Goal: Book appointment/travel/reservation

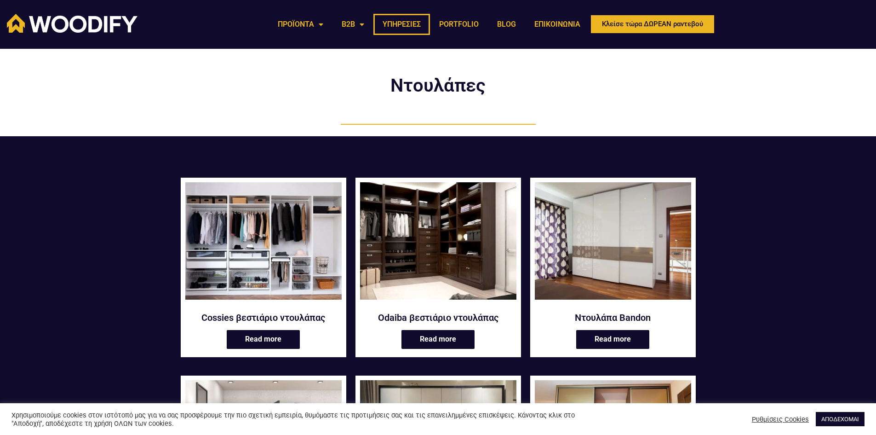
click at [388, 21] on link "ΥΠΗΡΕΣΙΕΣ" at bounding box center [401, 24] width 57 height 21
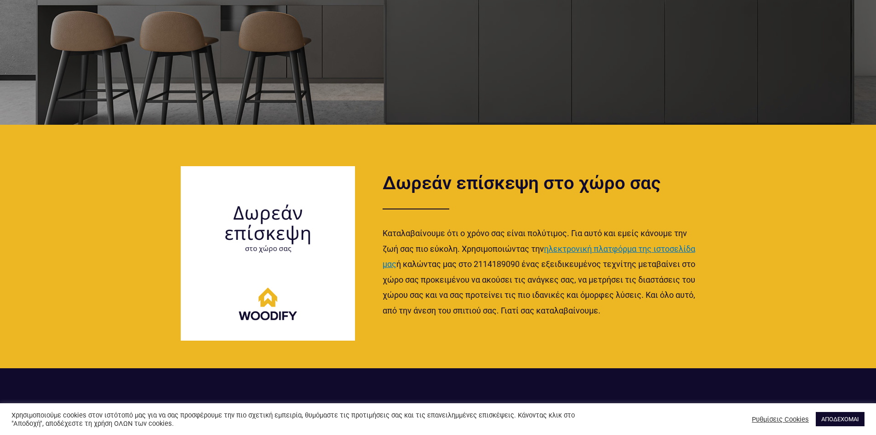
scroll to position [414, 0]
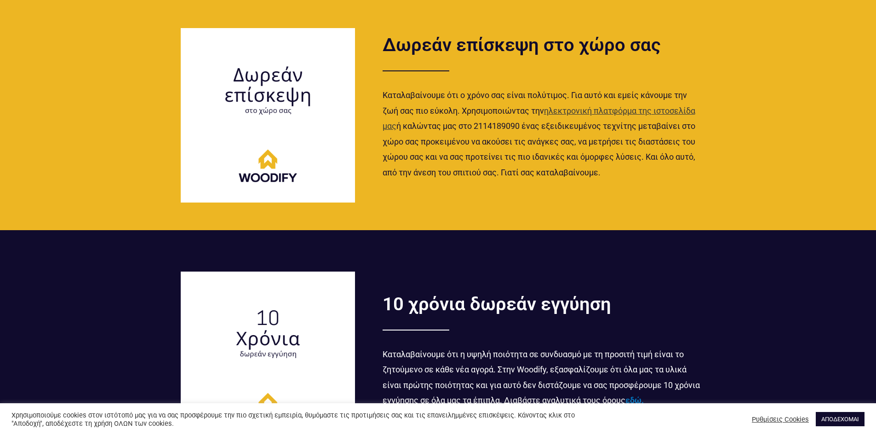
click at [577, 111] on span "ηλεκτρονική πλατφόρμα της ιστοσελίδα μας" at bounding box center [539, 118] width 313 height 25
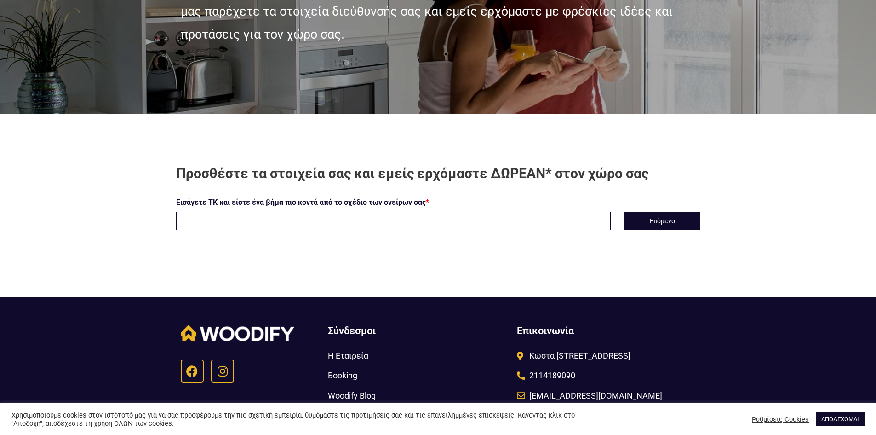
scroll to position [184, 0]
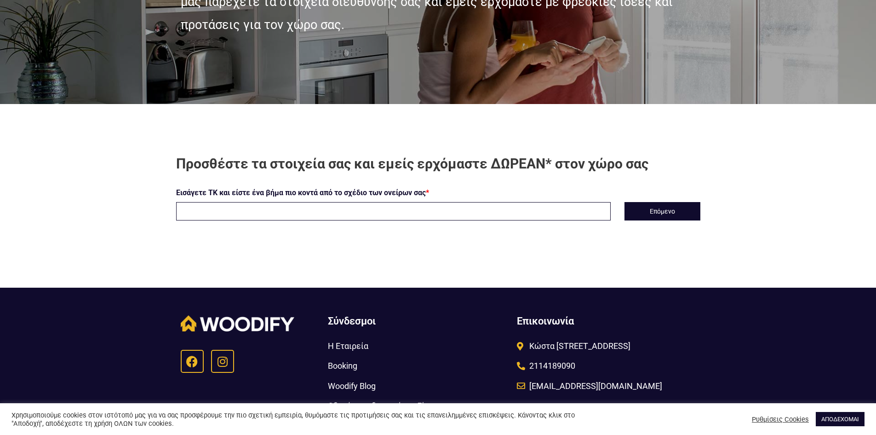
click at [270, 212] on input "text" at bounding box center [393, 211] width 435 height 18
click at [630, 206] on button "Επόμενο" at bounding box center [663, 211] width 76 height 18
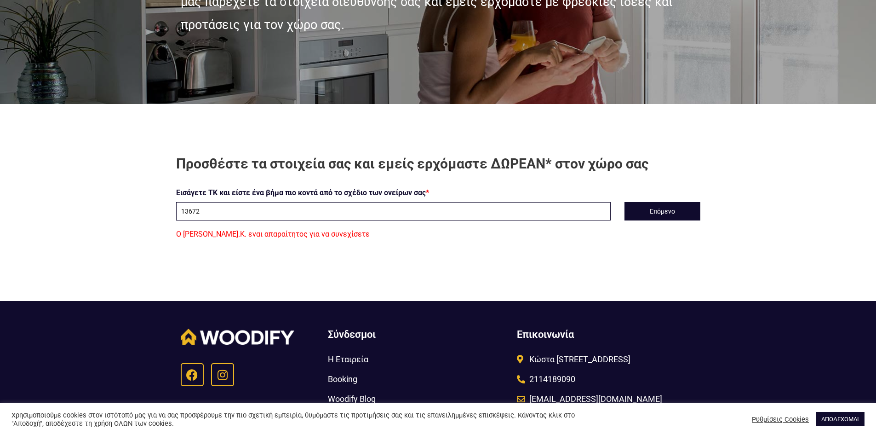
click at [319, 212] on input "13672" at bounding box center [393, 211] width 435 height 18
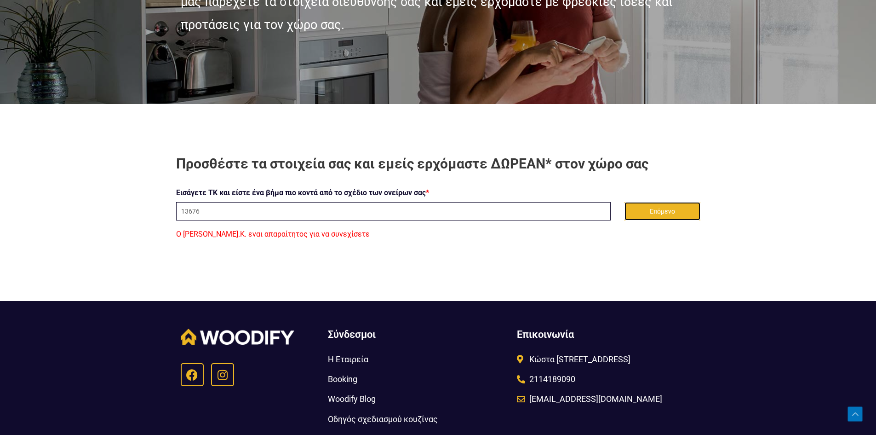
click at [638, 214] on button "Επόμενο" at bounding box center [663, 211] width 76 height 18
click at [213, 214] on input "13676" at bounding box center [393, 211] width 435 height 18
drag, startPoint x: 220, startPoint y: 210, endPoint x: 58, endPoint y: 212, distance: 161.9
click at [58, 212] on section "Προσθέστε τα στοιχεία σας και εμείς ερχόμαστε ΔΩΡΕΑΝ* στον χώρο σας Εισάγετε ΤΚ…" at bounding box center [438, 198] width 876 height 188
type input "13676"
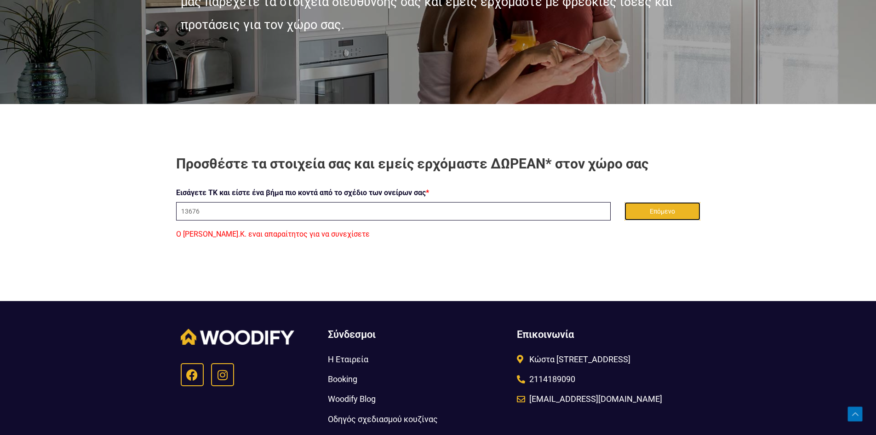
click at [654, 204] on button "Επόμενο" at bounding box center [663, 211] width 76 height 18
click at [655, 204] on button "Επόμενο" at bounding box center [663, 211] width 76 height 18
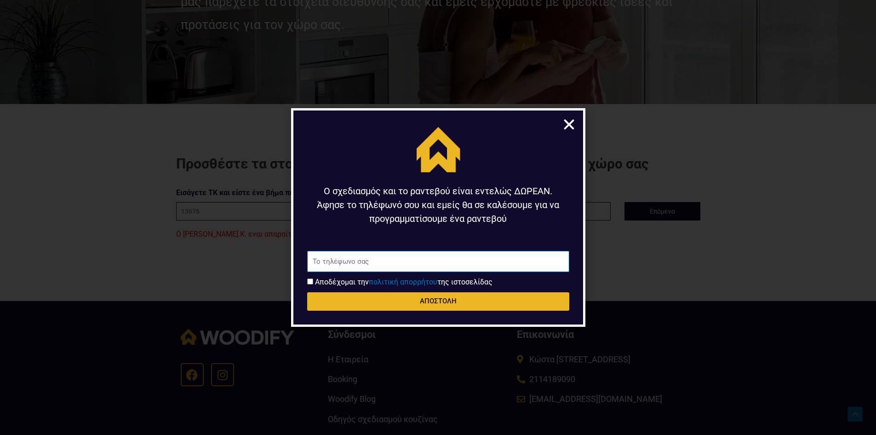
click at [446, 266] on input "Τηλέφωνο" at bounding box center [438, 261] width 262 height 21
type input "6945760967"
click at [313, 281] on input "Αποδοχή όρων χρήσης" at bounding box center [310, 281] width 6 height 6
checkbox input "true"
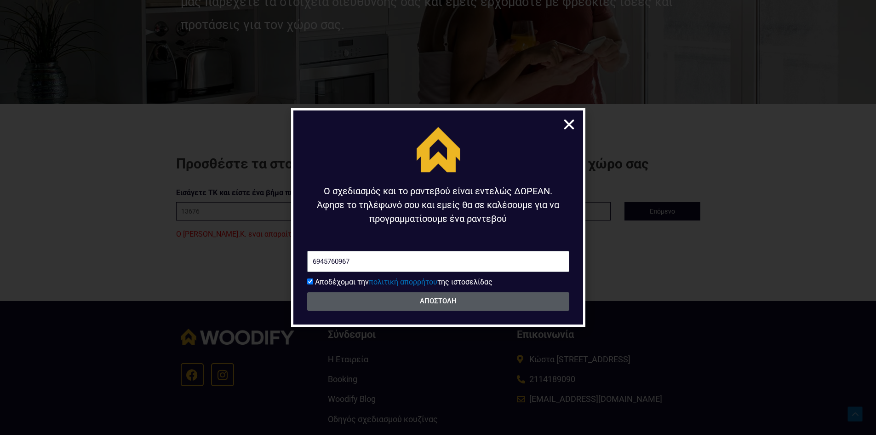
click at [360, 298] on span "ΑΠΟΣΤΟΛΗ" at bounding box center [438, 301] width 240 height 7
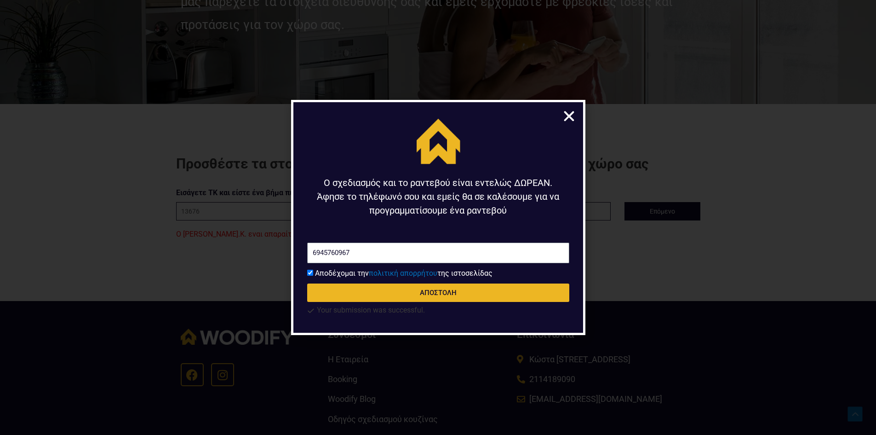
click at [567, 112] on icon "Close" at bounding box center [569, 116] width 14 height 14
